Goal: Task Accomplishment & Management: Complete application form

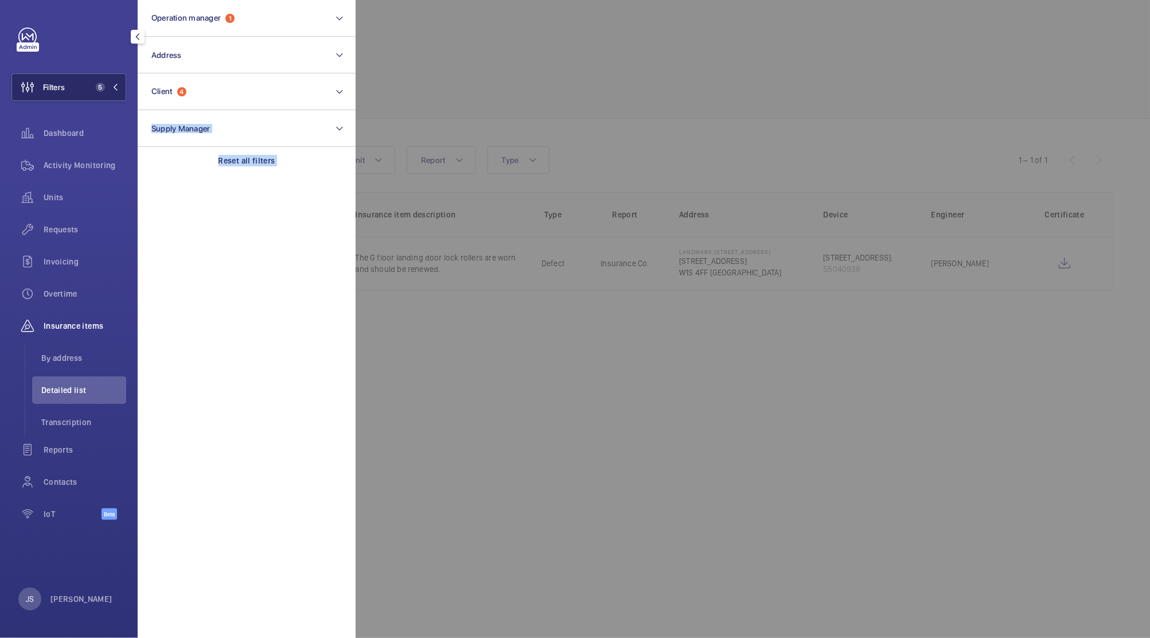
click at [78, 90] on button "Filters 5" at bounding box center [68, 87] width 115 height 28
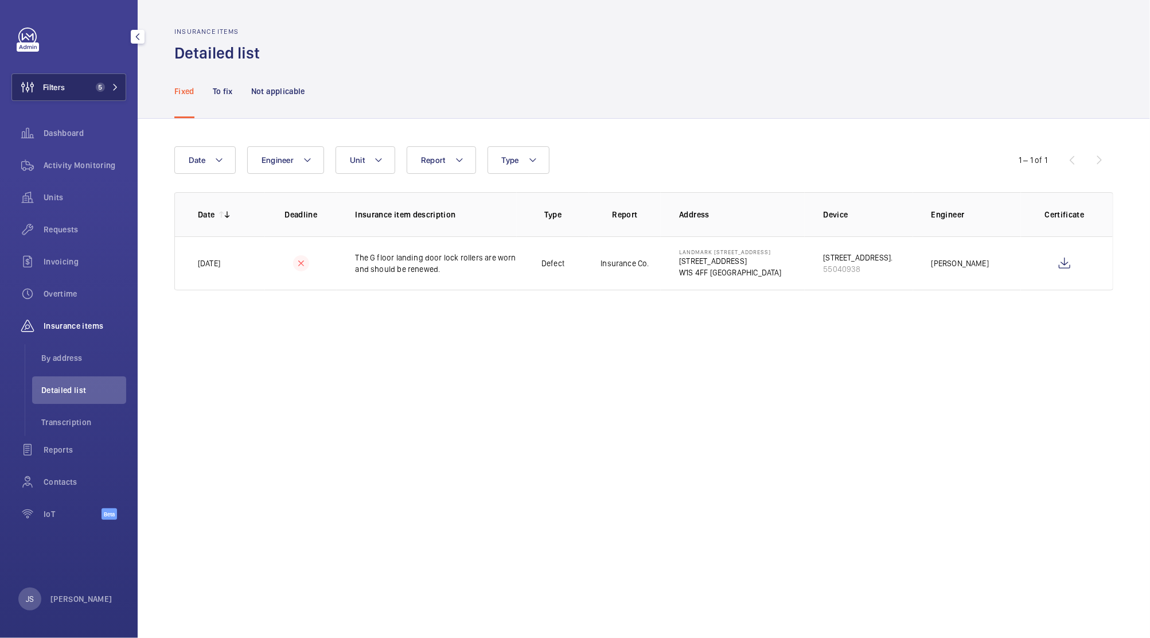
click at [83, 92] on button "Filters 5" at bounding box center [68, 87] width 115 height 28
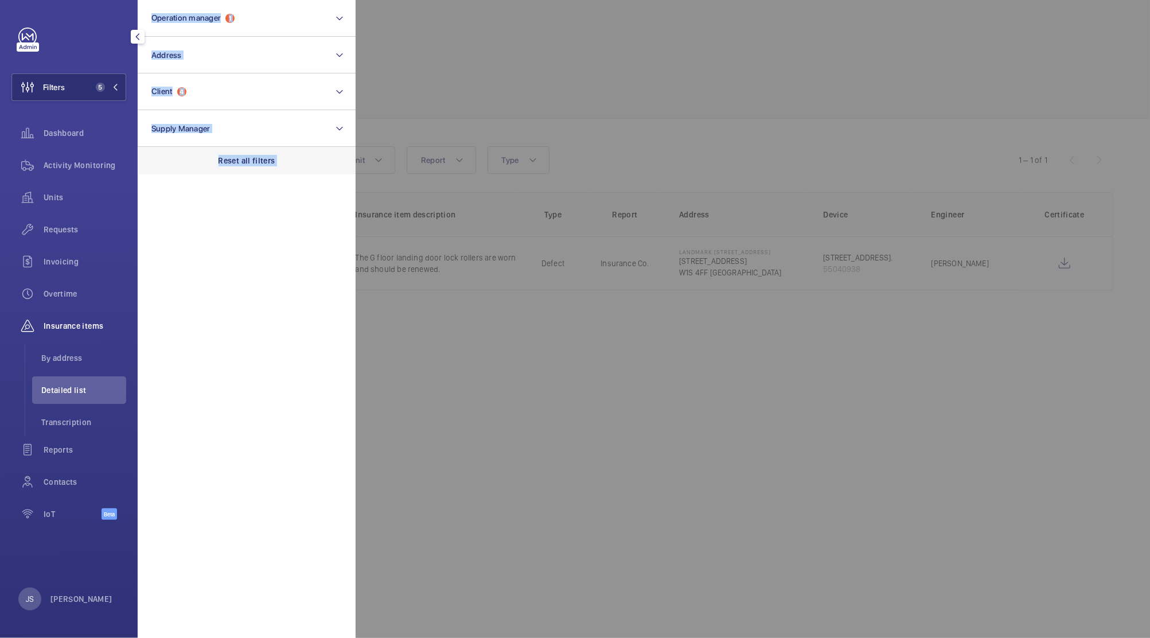
click at [228, 160] on p "Reset all filters" at bounding box center [247, 160] width 57 height 11
click at [435, 79] on div at bounding box center [931, 319] width 1150 height 638
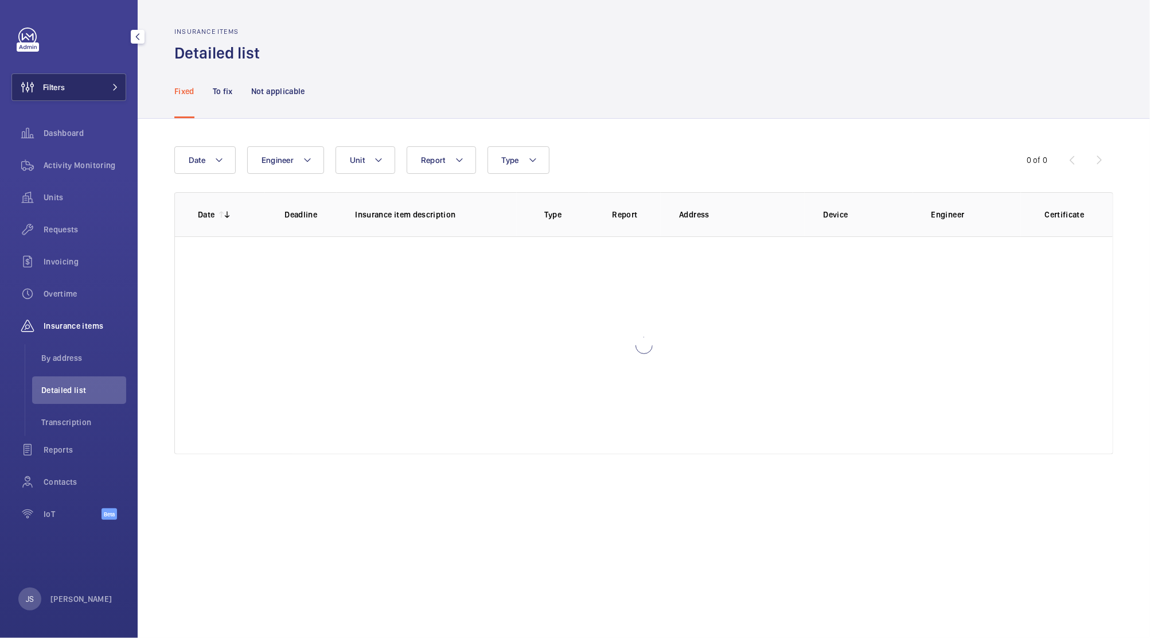
click at [96, 90] on button "Filters" at bounding box center [68, 87] width 115 height 28
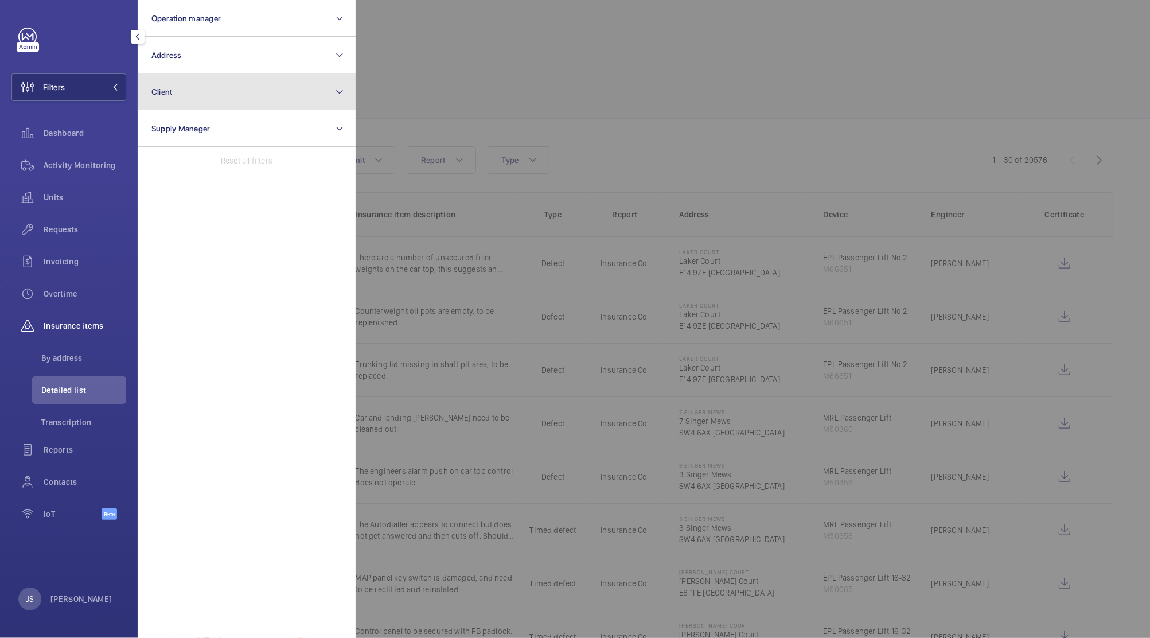
click at [166, 94] on span "Client" at bounding box center [161, 91] width 21 height 9
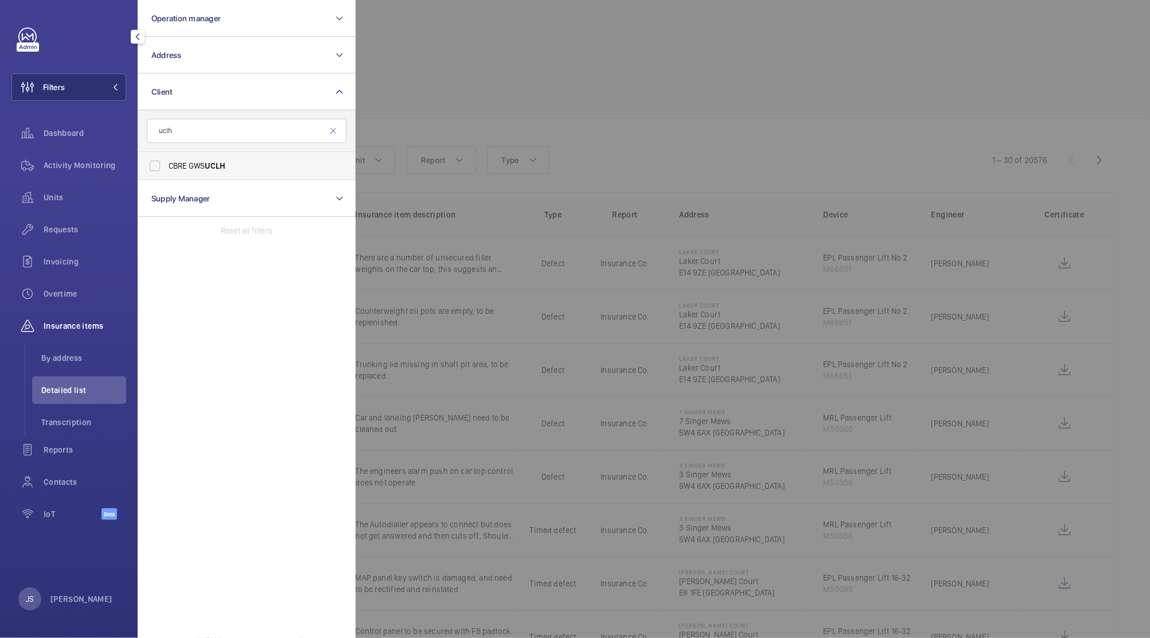
type input "uclh"
click at [182, 165] on span "CBRE GWS UCLH" at bounding box center [248, 165] width 158 height 11
click at [166, 165] on input "CBRE GWS UCLH" at bounding box center [154, 165] width 23 height 23
checkbox input "true"
click at [417, 81] on div at bounding box center [931, 319] width 1150 height 638
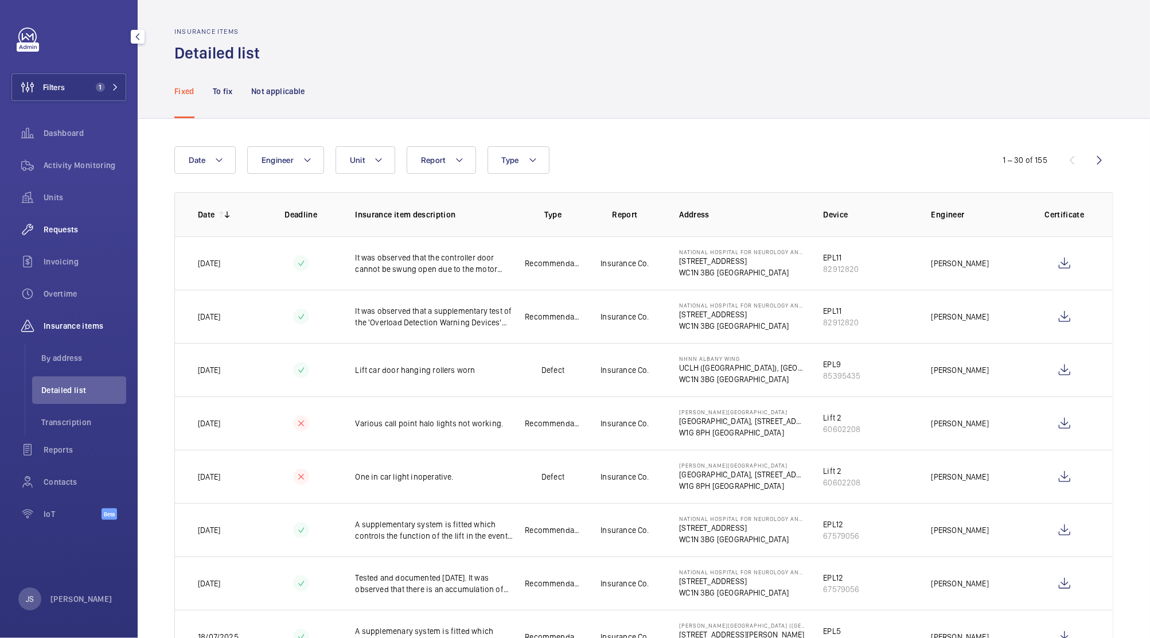
click at [60, 226] on span "Requests" at bounding box center [85, 229] width 83 height 11
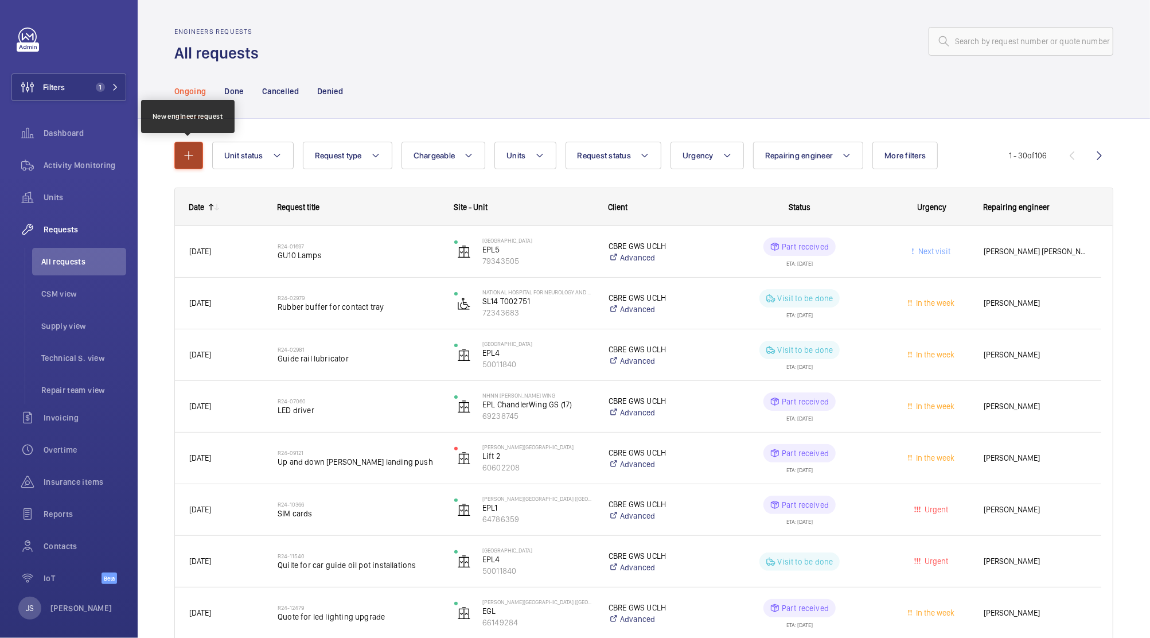
click at [188, 146] on button "button" at bounding box center [188, 156] width 29 height 28
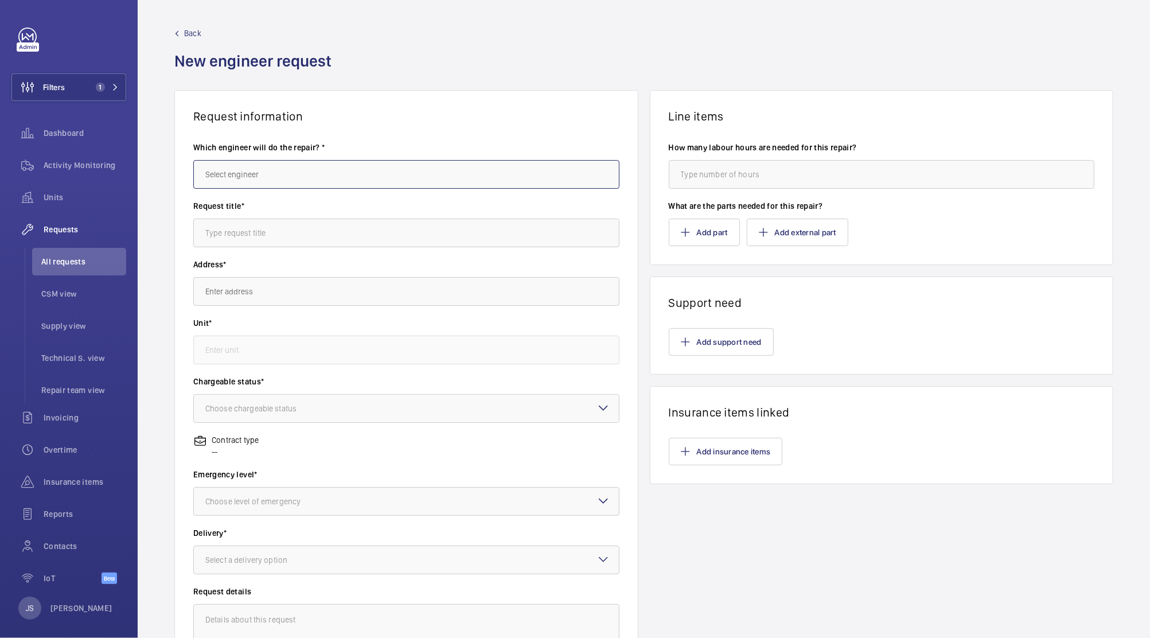
click at [213, 176] on input "text" at bounding box center [406, 174] width 426 height 29
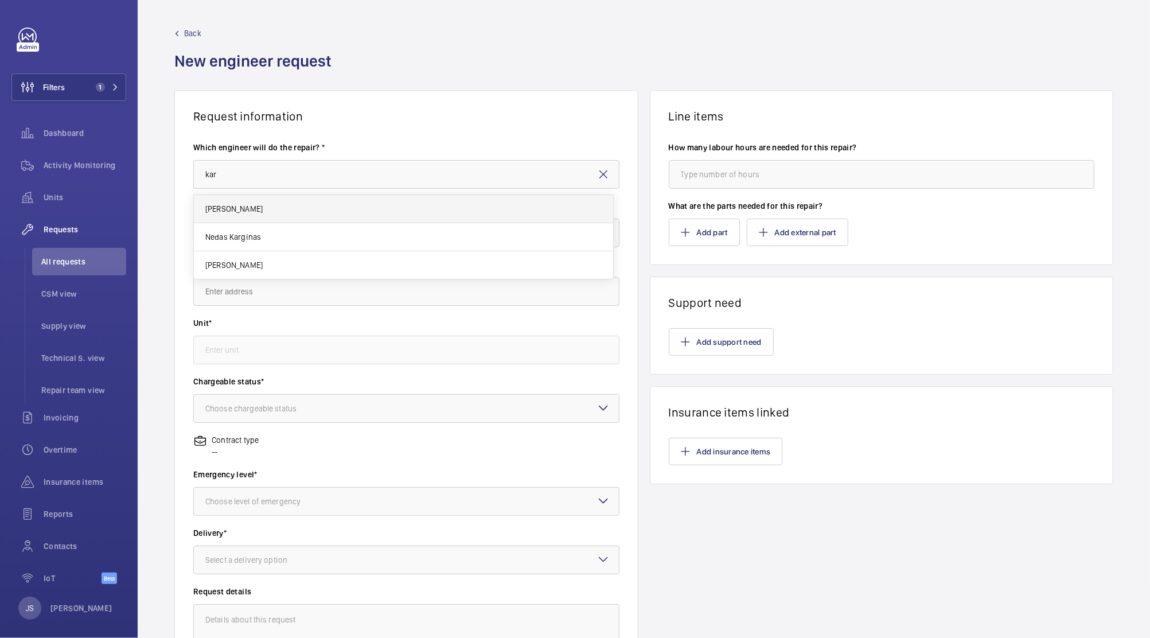
click at [223, 209] on span "[PERSON_NAME]" at bounding box center [233, 208] width 57 height 11
type input "[PERSON_NAME]"
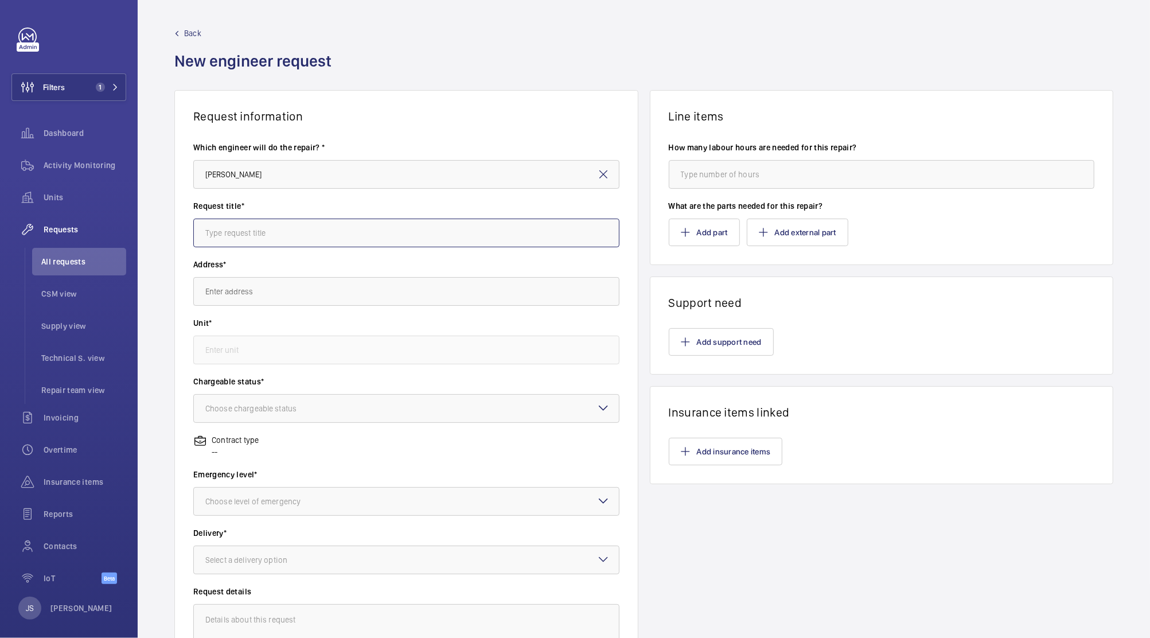
click at [223, 233] on input "text" at bounding box center [406, 233] width 426 height 29
type input "Standby"
click at [229, 291] on input "text" at bounding box center [406, 291] width 426 height 29
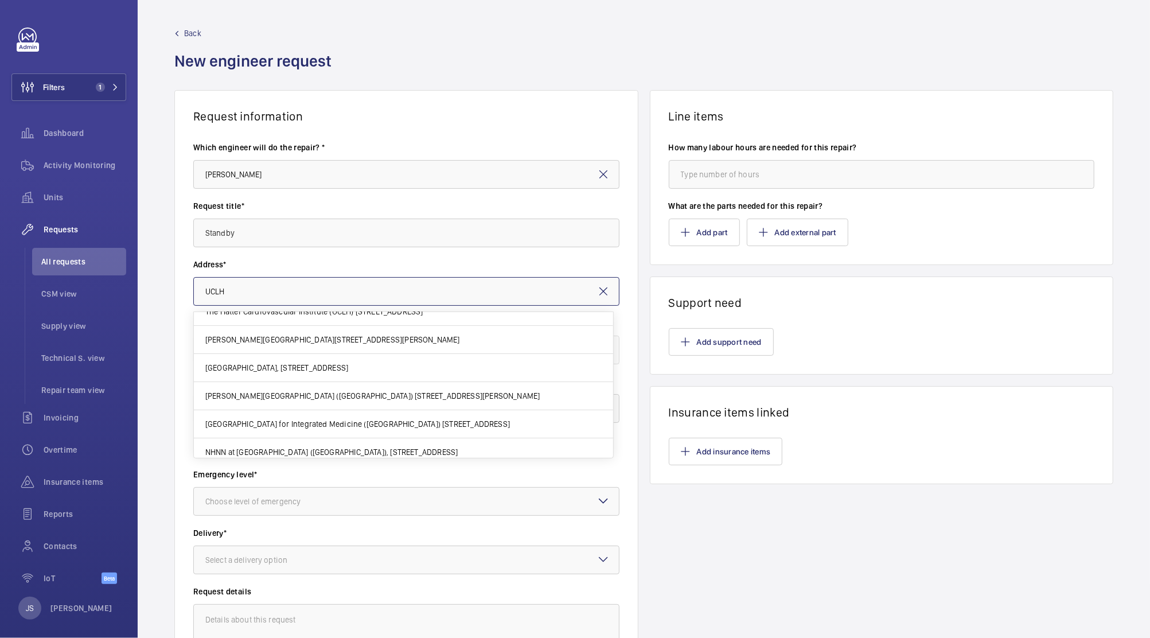
scroll to position [100, 0]
drag, startPoint x: 613, startPoint y: 379, endPoint x: 465, endPoint y: 146, distance: 275.2
click at [612, 410] on div "[GEOGRAPHIC_DATA][MEDICAL_DATA] ([GEOGRAPHIC_DATA][PERSON_NAME][PERSON_NAME] ([…" at bounding box center [403, 385] width 419 height 146
click at [512, 82] on div "Back New engineer request" at bounding box center [643, 59] width 939 height 63
click at [529, 193] on div "Which engineer will do the repair? * [PERSON_NAME]" at bounding box center [406, 171] width 426 height 59
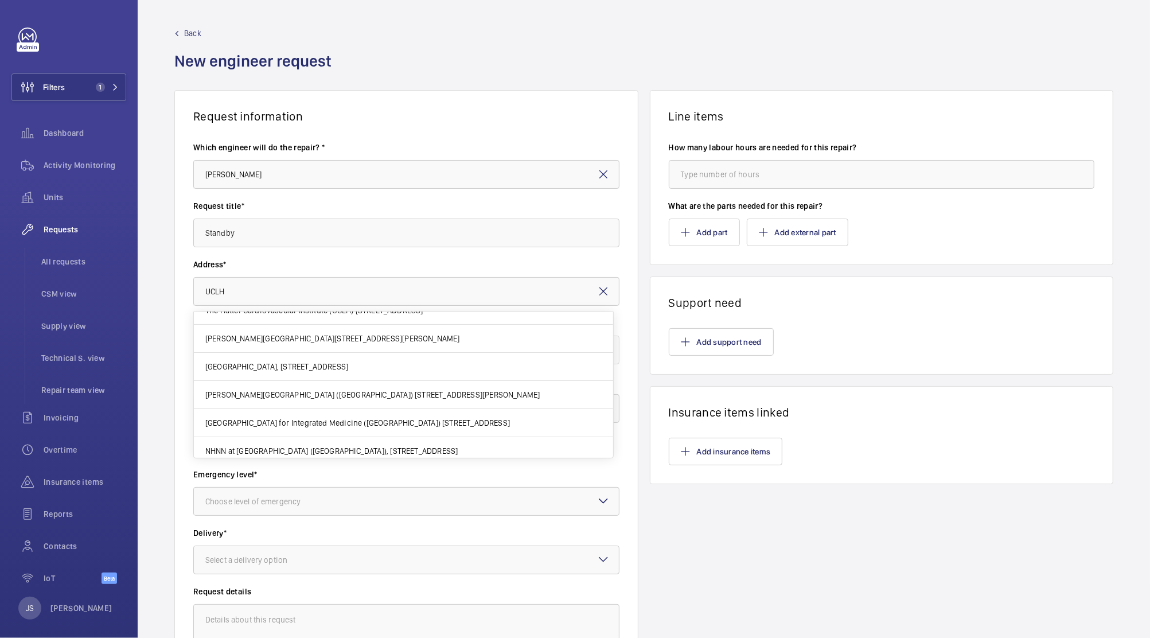
click at [529, 193] on div "Which engineer will do the repair? * [PERSON_NAME]" at bounding box center [406, 171] width 426 height 59
click at [528, 193] on div "Which engineer will do the repair? * [PERSON_NAME]" at bounding box center [406, 171] width 426 height 59
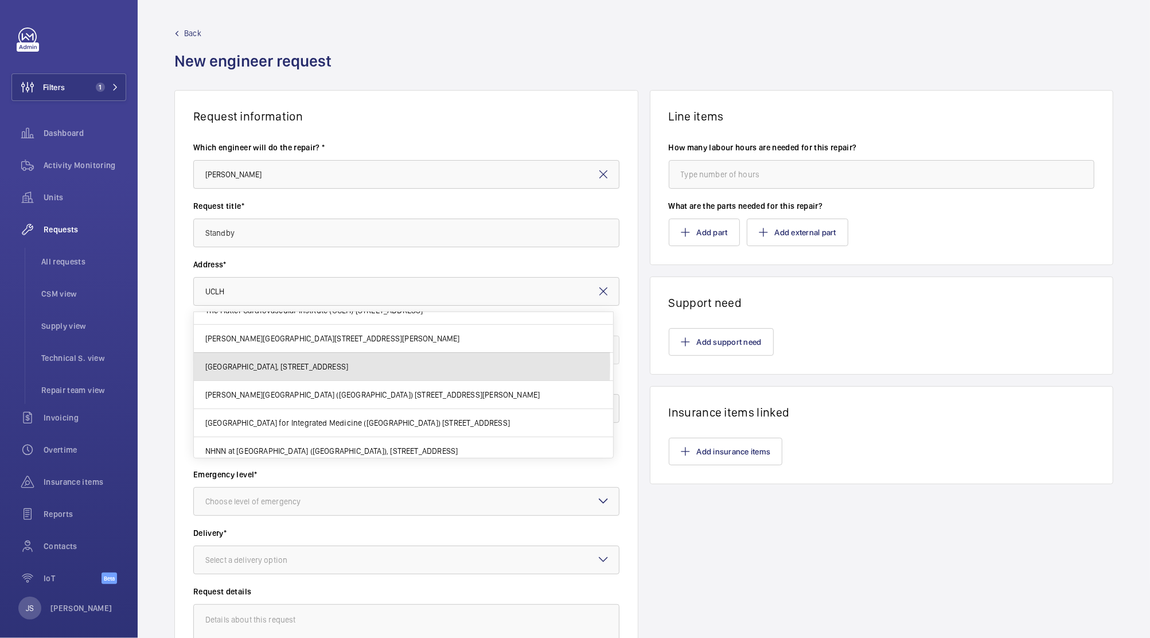
scroll to position [218, 0]
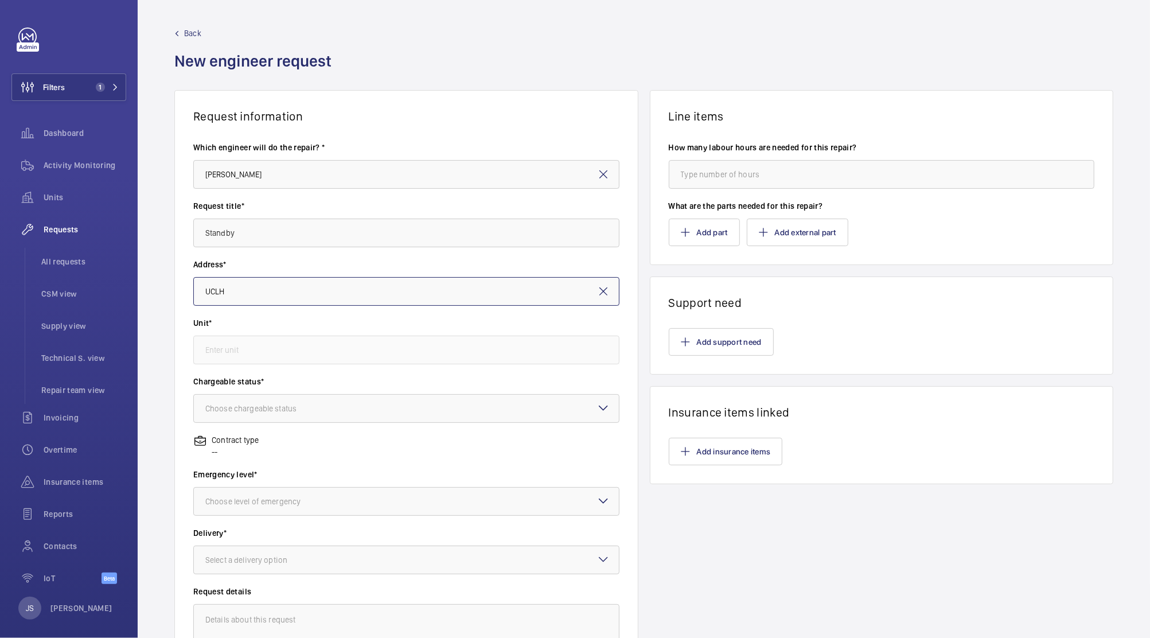
click at [479, 304] on input "UCLH" at bounding box center [406, 291] width 426 height 29
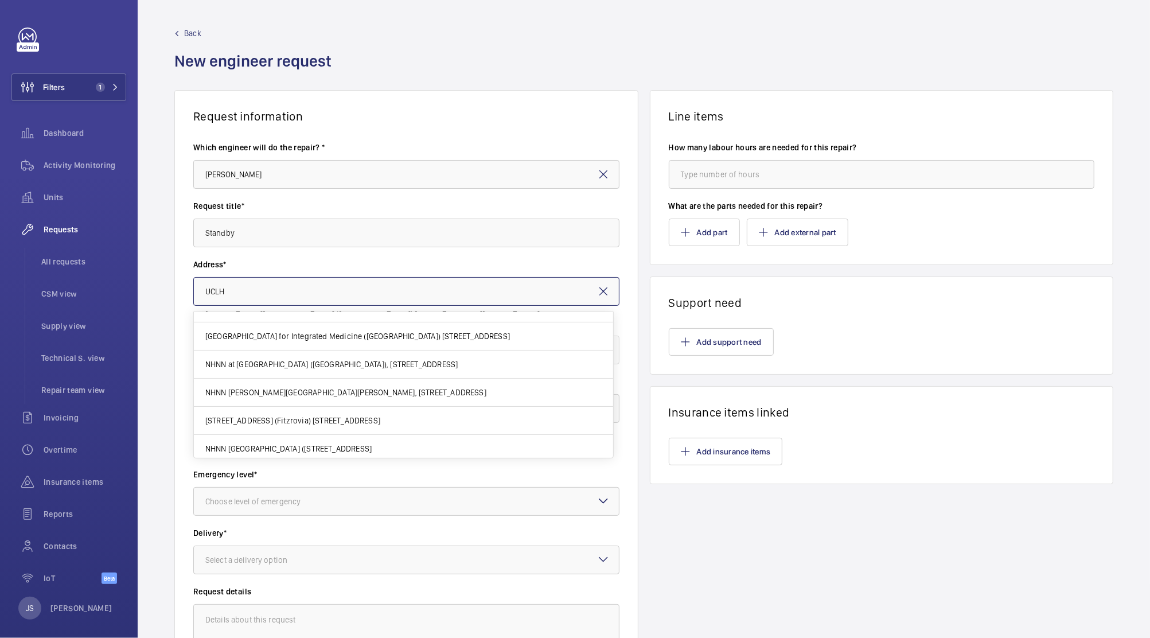
scroll to position [190, 0]
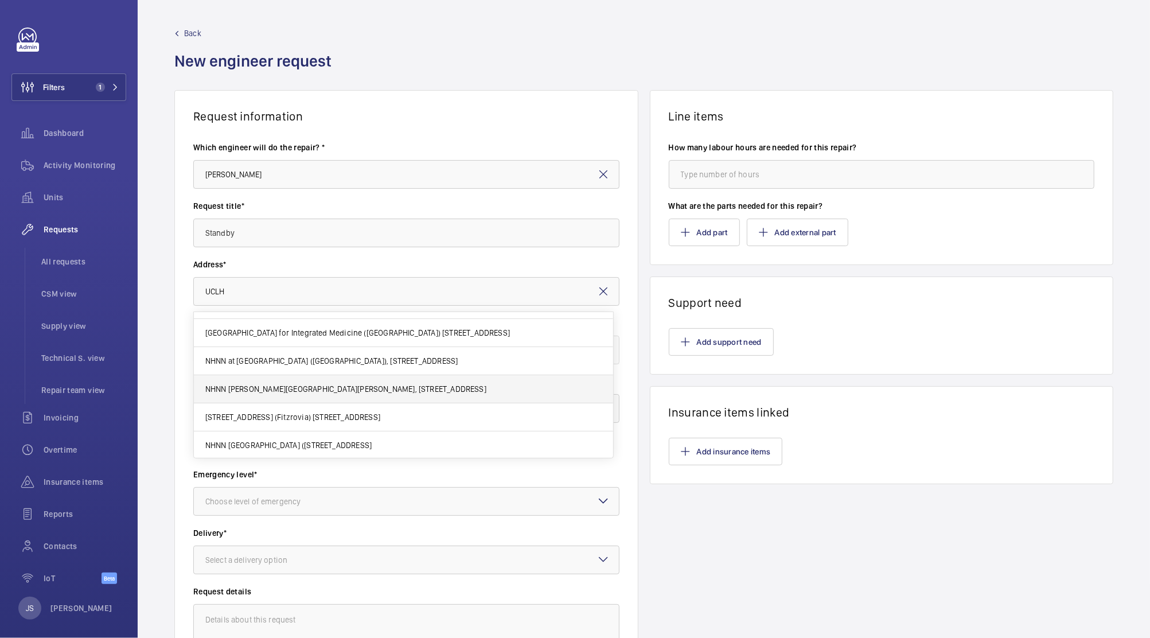
click at [473, 392] on span "NHNN [PERSON_NAME][GEOGRAPHIC_DATA][PERSON_NAME], [STREET_ADDRESS]" at bounding box center [345, 388] width 281 height 11
type input "NHNN [PERSON_NAME][GEOGRAPHIC_DATA][PERSON_NAME], [STREET_ADDRESS]"
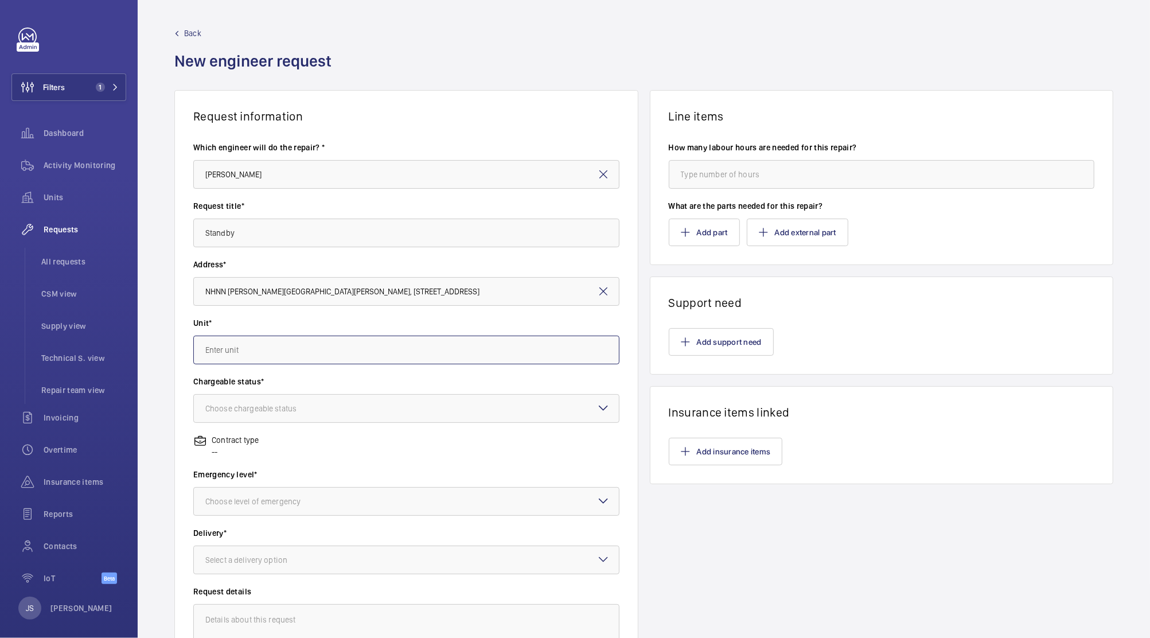
click at [405, 349] on input "text" at bounding box center [406, 350] width 426 height 29
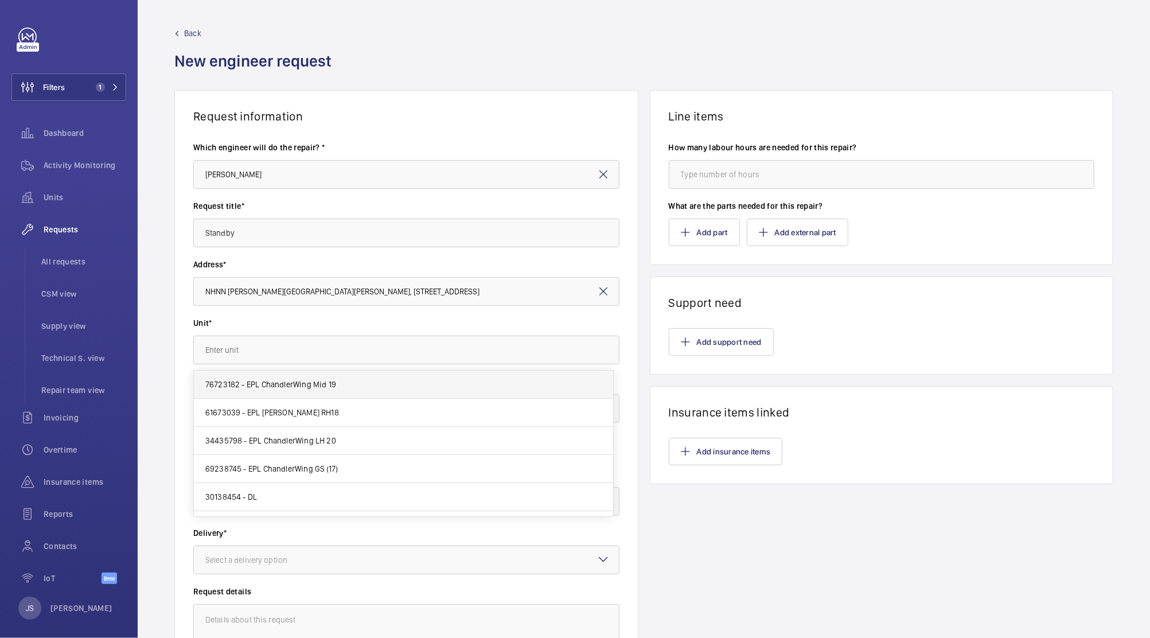
click at [389, 381] on mat-option "76723182 - EPL ChandlerWing Mid 19" at bounding box center [403, 385] width 419 height 28
type input "76723182 - EPL ChandlerWing Mid 19"
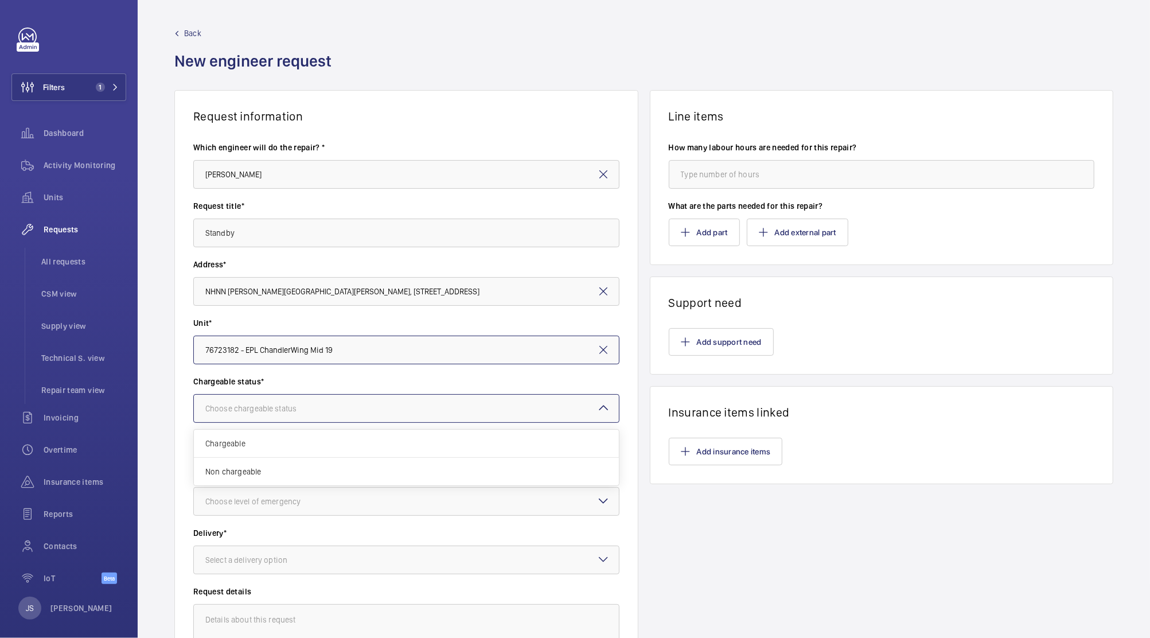
click at [389, 406] on div at bounding box center [406, 409] width 425 height 28
click at [597, 408] on mat-icon at bounding box center [604, 408] width 14 height 14
drag, startPoint x: 369, startPoint y: 444, endPoint x: 348, endPoint y: 404, distance: 44.7
click at [348, 404] on wm-front-card-body "Which engineer will do the repair? * [PERSON_NAME] Request title* Standby Addre…" at bounding box center [406, 411] width 463 height 576
click at [308, 409] on div "Choose chargeable status" at bounding box center [265, 408] width 120 height 11
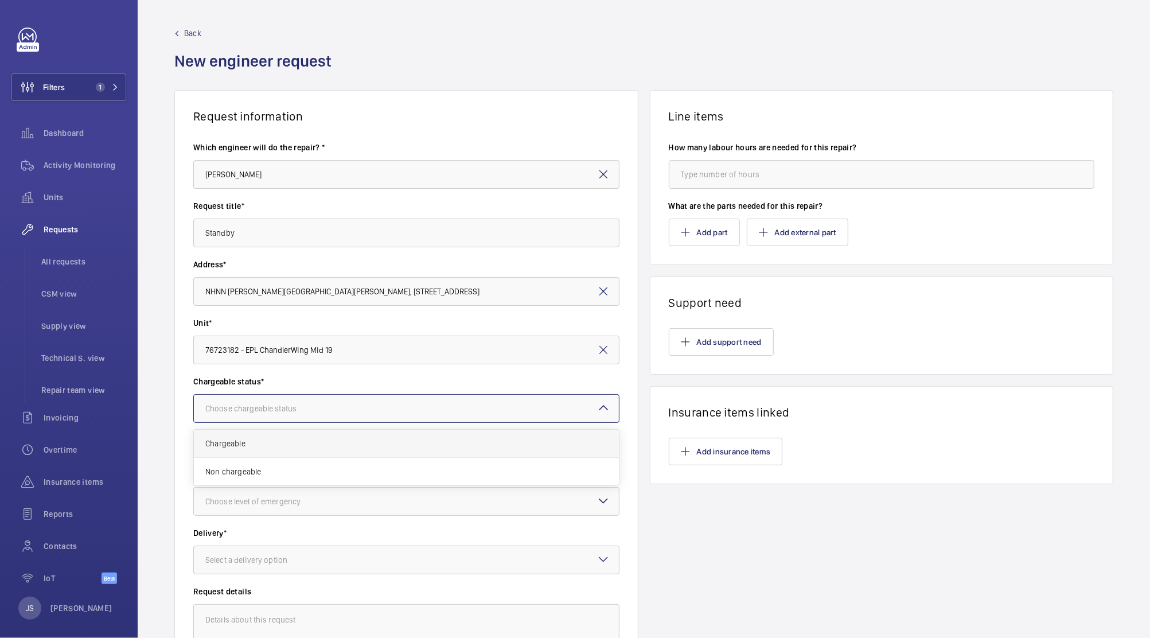
click at [239, 446] on span "Chargeable" at bounding box center [406, 443] width 402 height 11
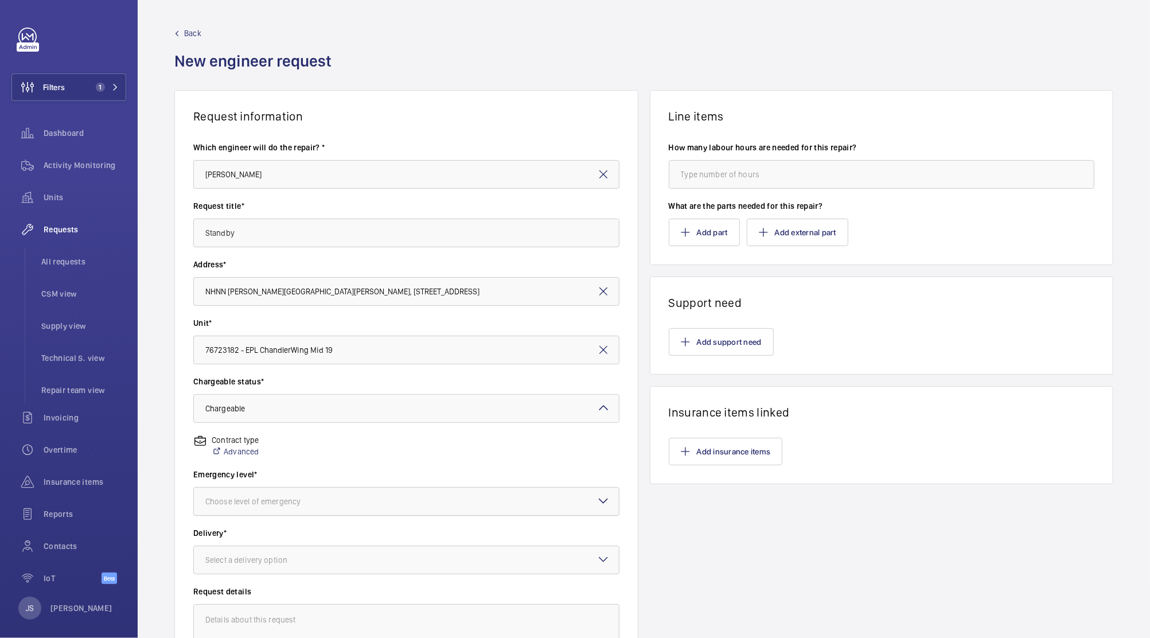
click at [326, 500] on div "Choose level of emergency" at bounding box center [267, 501] width 124 height 11
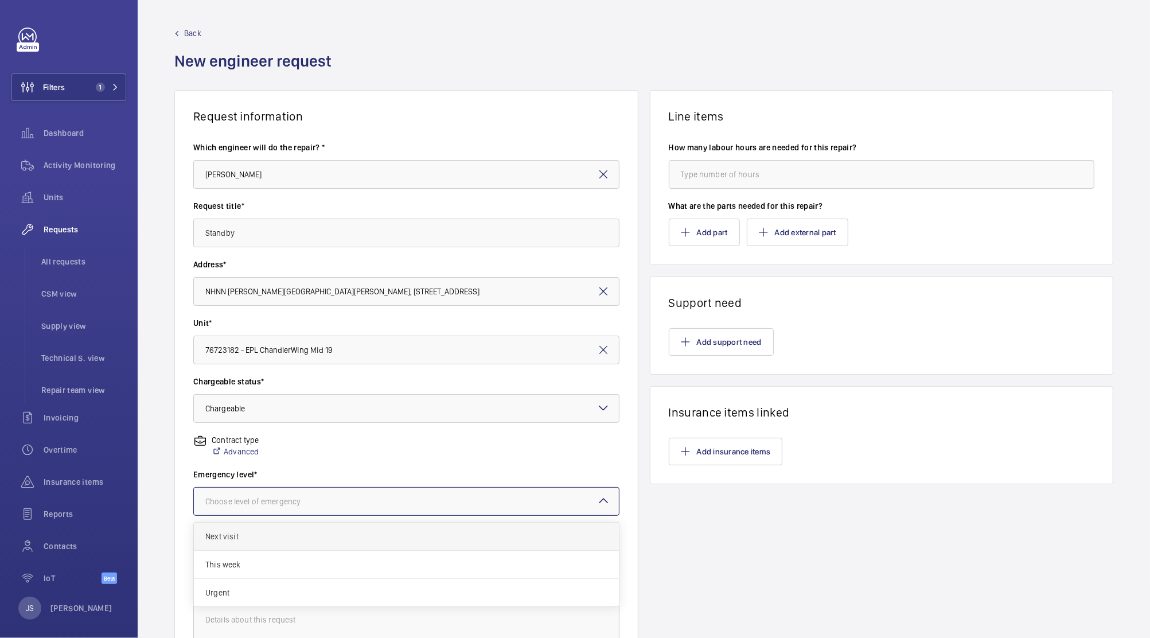
click at [332, 537] on span "Next visit" at bounding box center [406, 536] width 402 height 11
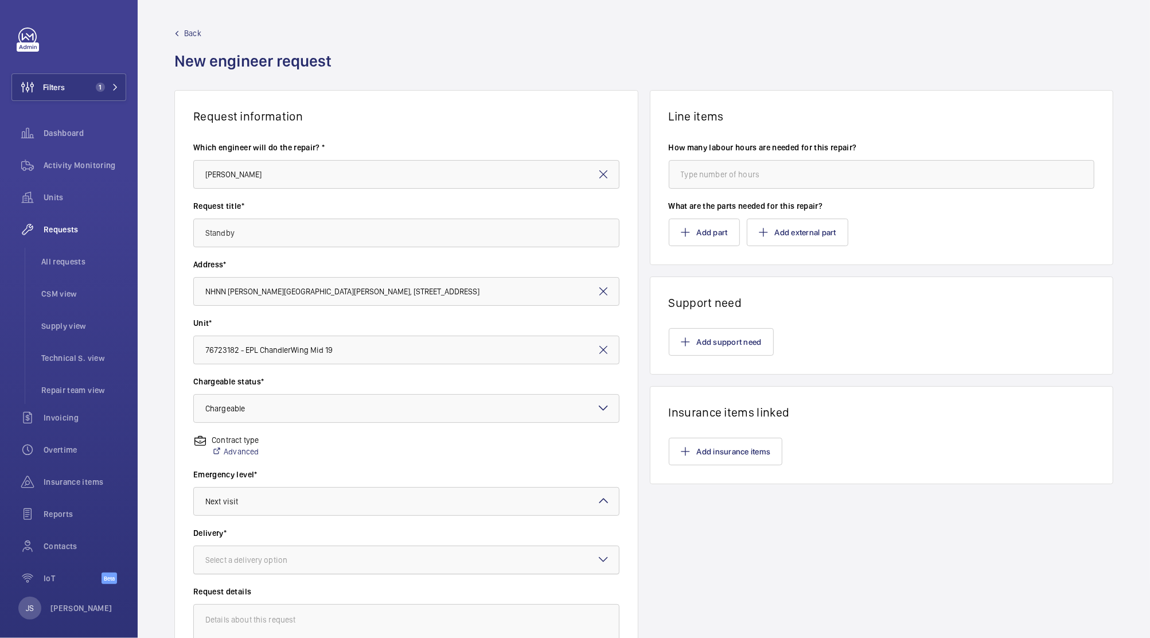
click at [341, 560] on div at bounding box center [406, 560] width 425 height 28
click at [493, 618] on span "On site" at bounding box center [406, 623] width 402 height 11
click at [488, 614] on textarea at bounding box center [406, 642] width 426 height 77
type textarea "Standby starting at 6pm on [DATE]."
click at [685, 176] on input "number" at bounding box center [882, 174] width 426 height 29
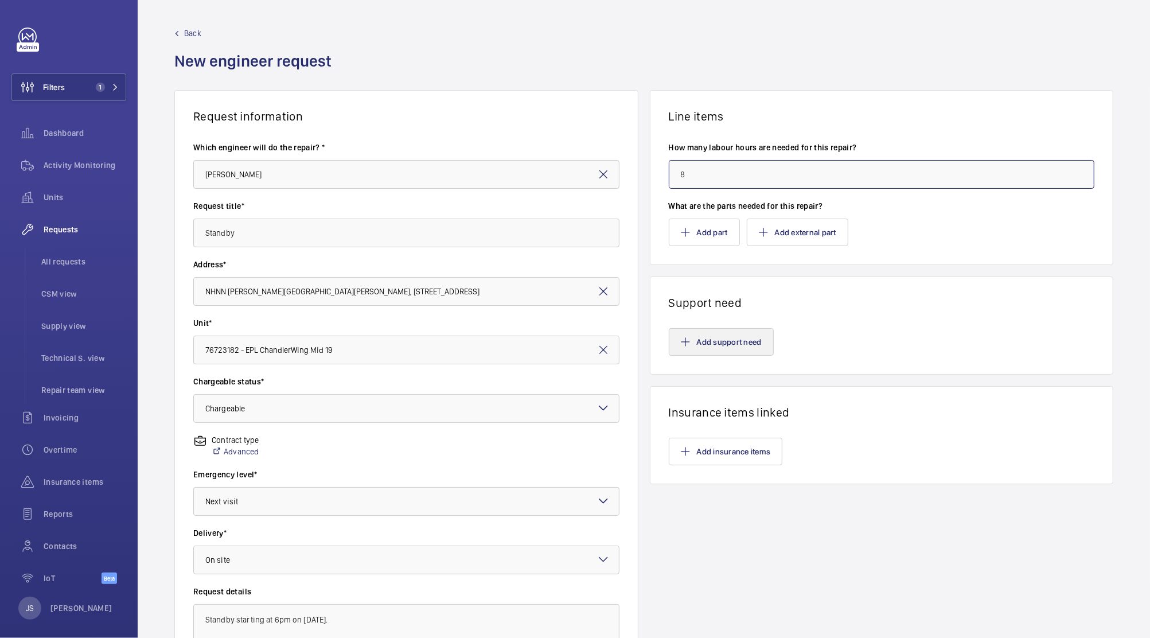
type input "8"
click at [728, 344] on button "Add support need" at bounding box center [721, 342] width 105 height 28
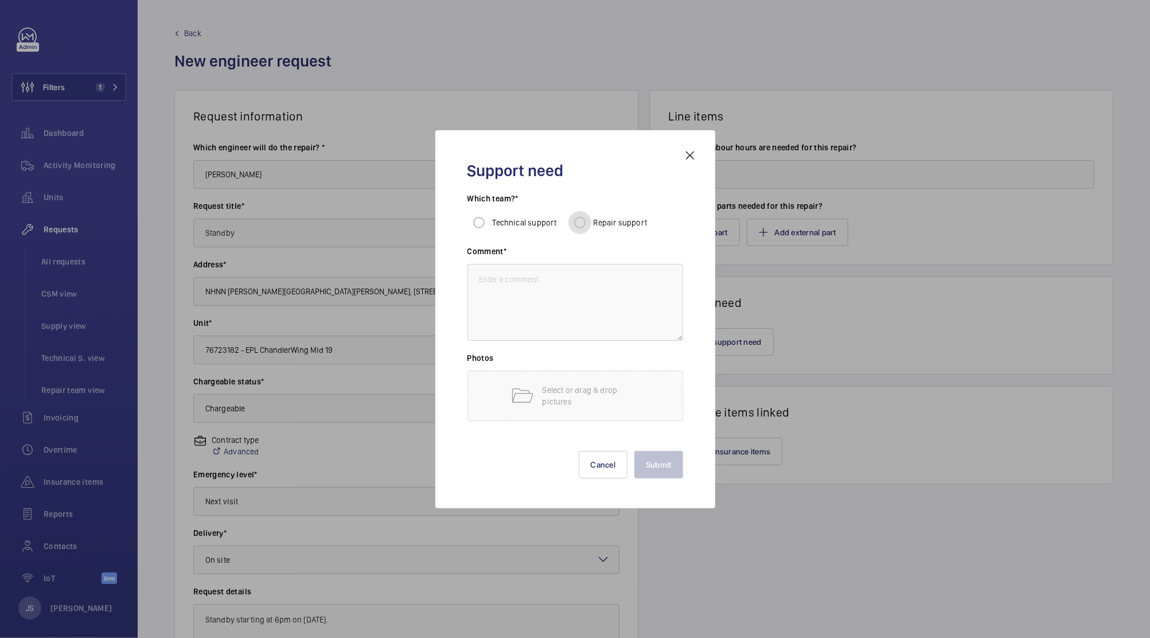
click at [581, 220] on input "Repair support" at bounding box center [580, 222] width 23 height 23
radio input "true"
click at [553, 277] on textarea at bounding box center [576, 302] width 216 height 77
type textarea "[PERSON_NAME] to attend in overtime."
click at [652, 462] on button "Submit" at bounding box center [659, 465] width 49 height 28
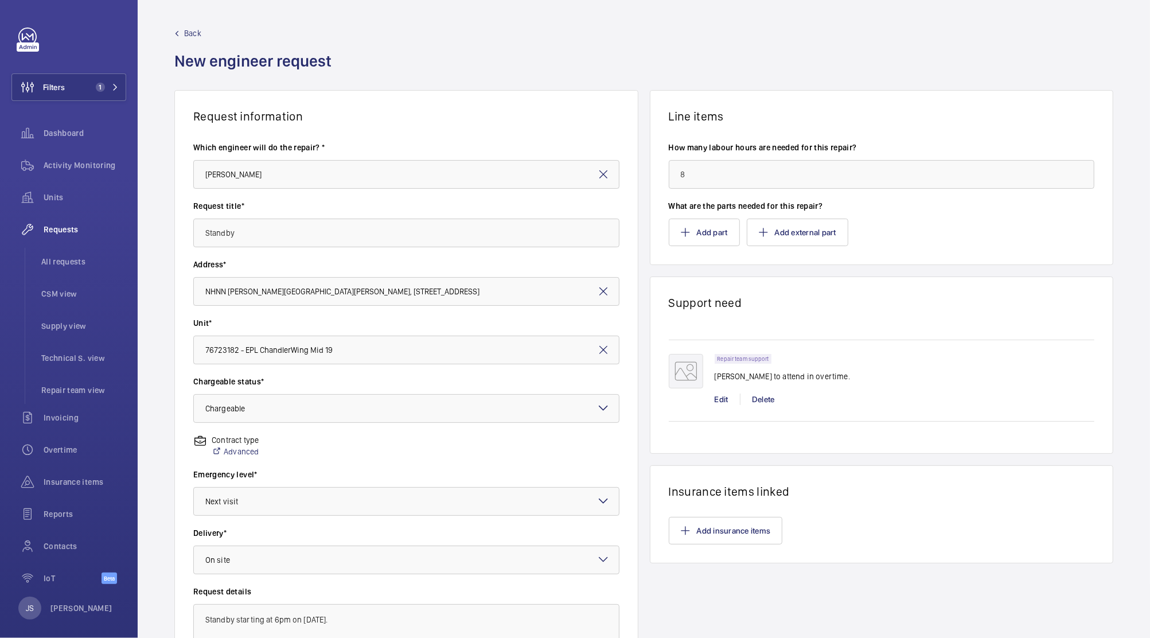
click at [1097, 584] on div "Line items How many labour hours are needed for this repair? 8 What are the par…" at bounding box center [882, 395] width 464 height 610
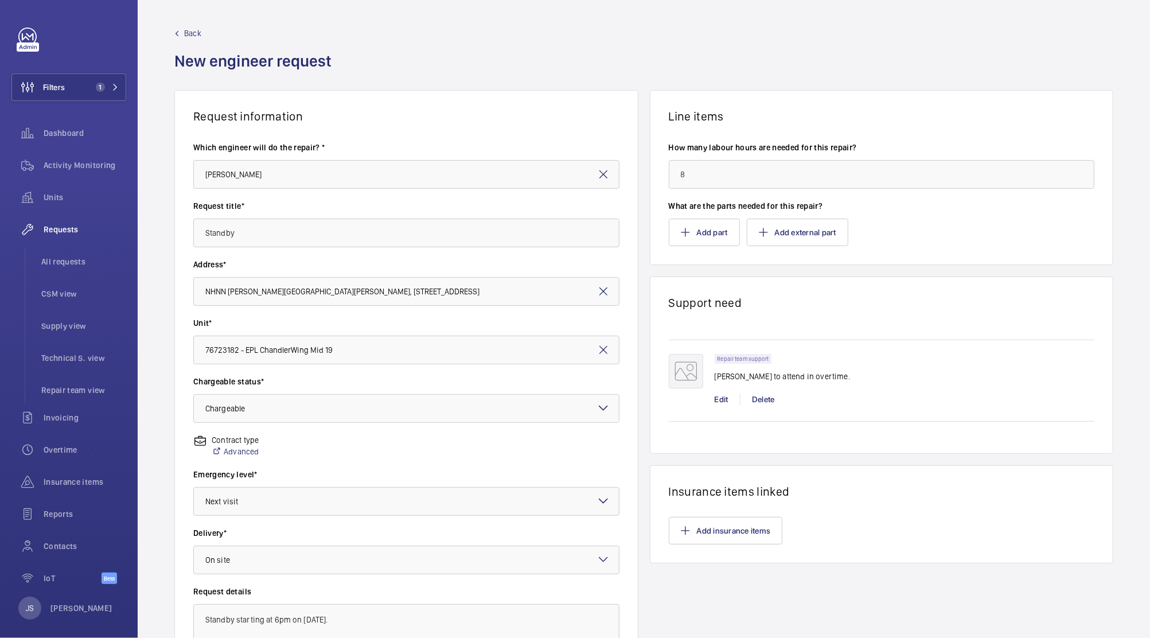
click at [1097, 584] on div "Line items How many labour hours are needed for this repair? 8 What are the par…" at bounding box center [882, 395] width 464 height 610
click at [969, 576] on div "Line items How many labour hours are needed for this repair? 8 What are the par…" at bounding box center [882, 395] width 464 height 610
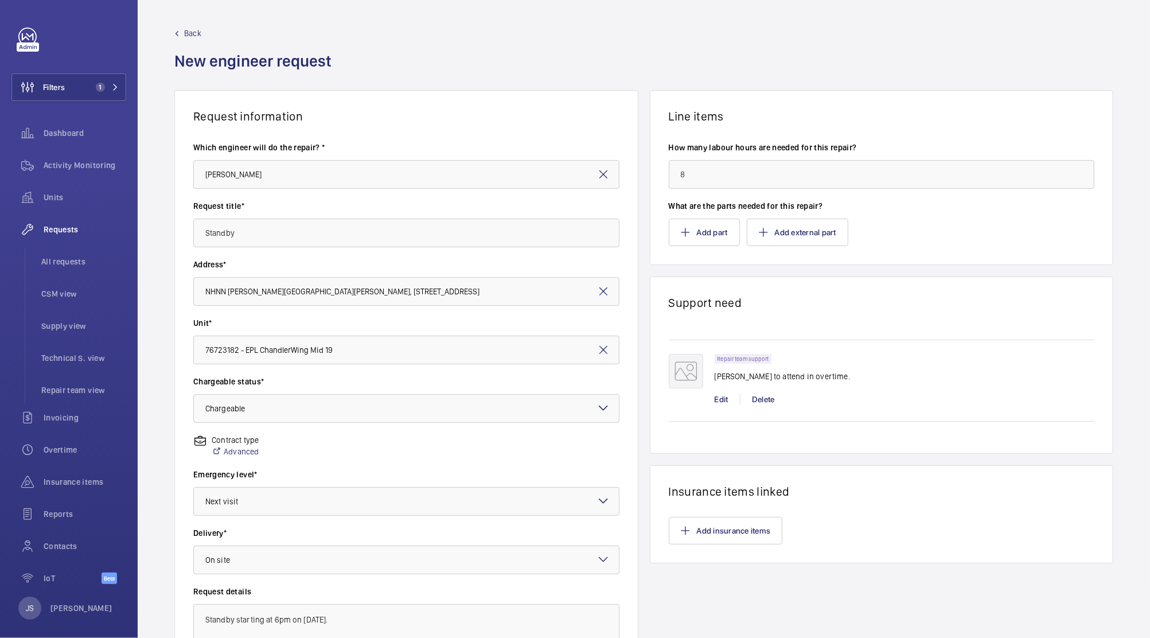
click at [969, 576] on div "Line items How many labour hours are needed for this repair? 8 What are the par…" at bounding box center [882, 395] width 464 height 610
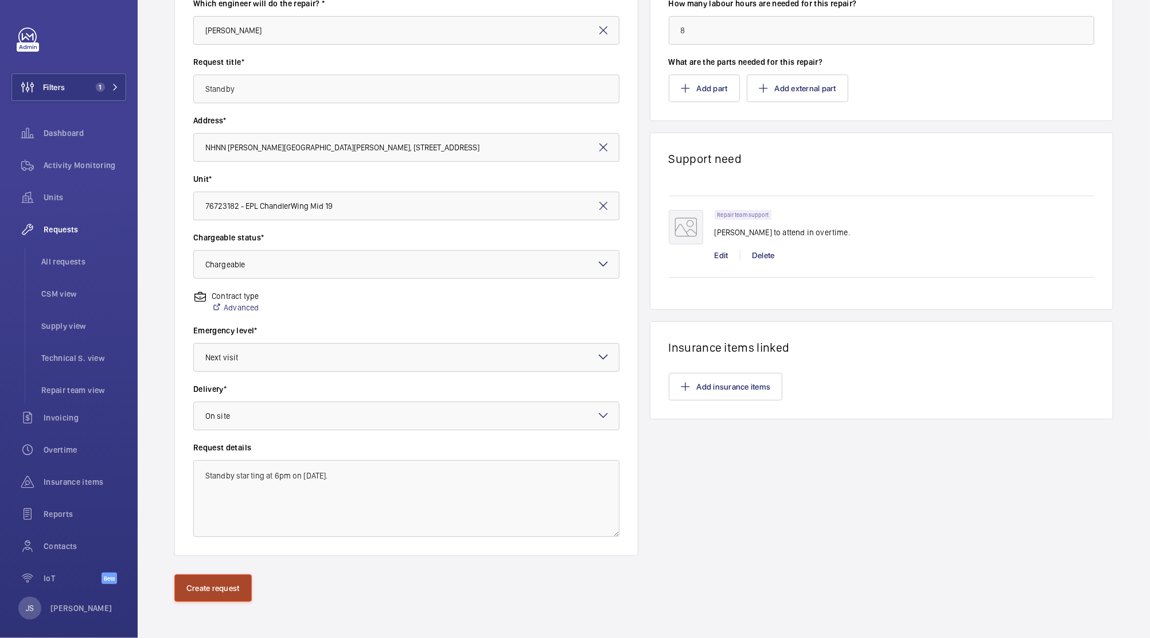
click at [200, 587] on button "Create request" at bounding box center [212, 588] width 77 height 28
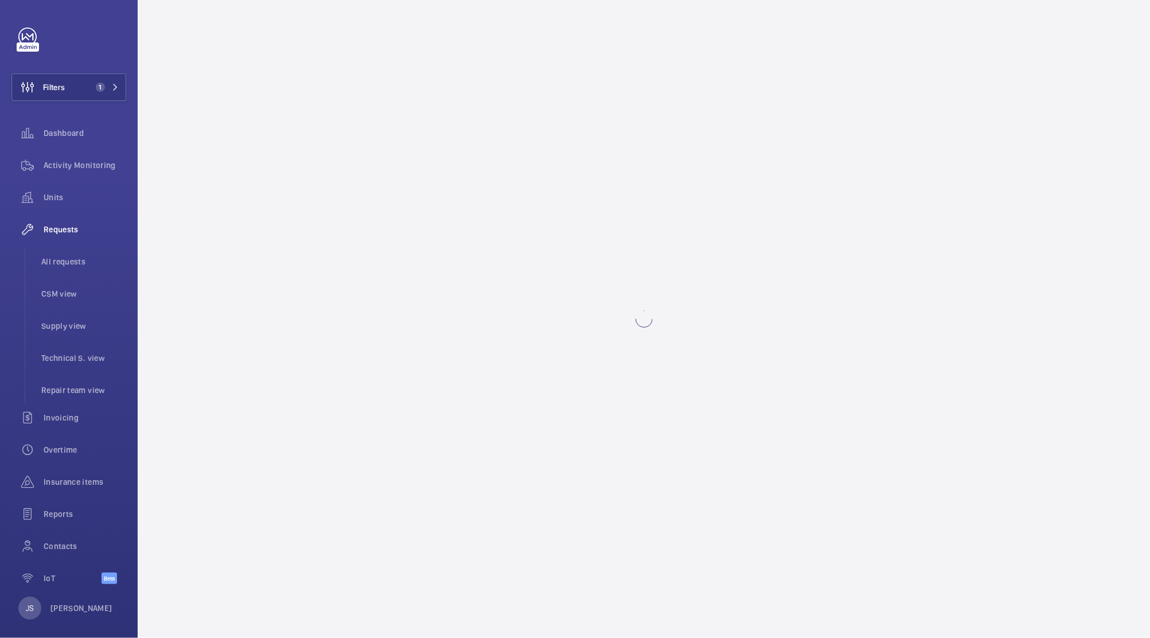
scroll to position [0, 0]
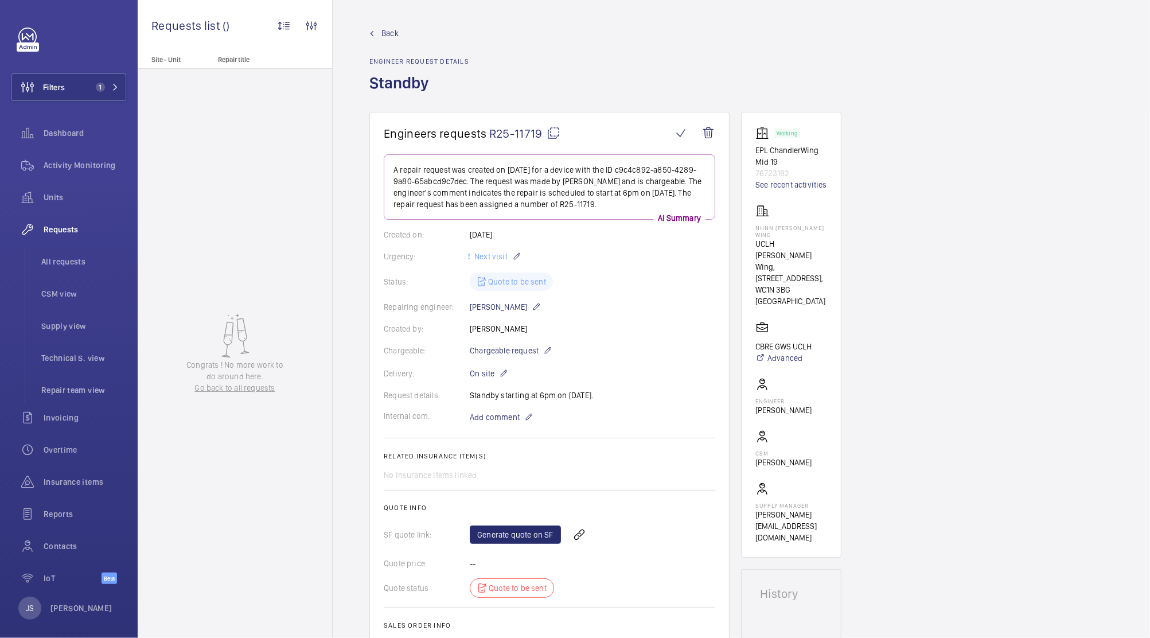
click at [516, 133] on span "R25-11719" at bounding box center [524, 133] width 71 height 14
click at [518, 534] on link "Generate quote on SF" at bounding box center [515, 535] width 91 height 18
